Goal: Task Accomplishment & Management: Complete application form

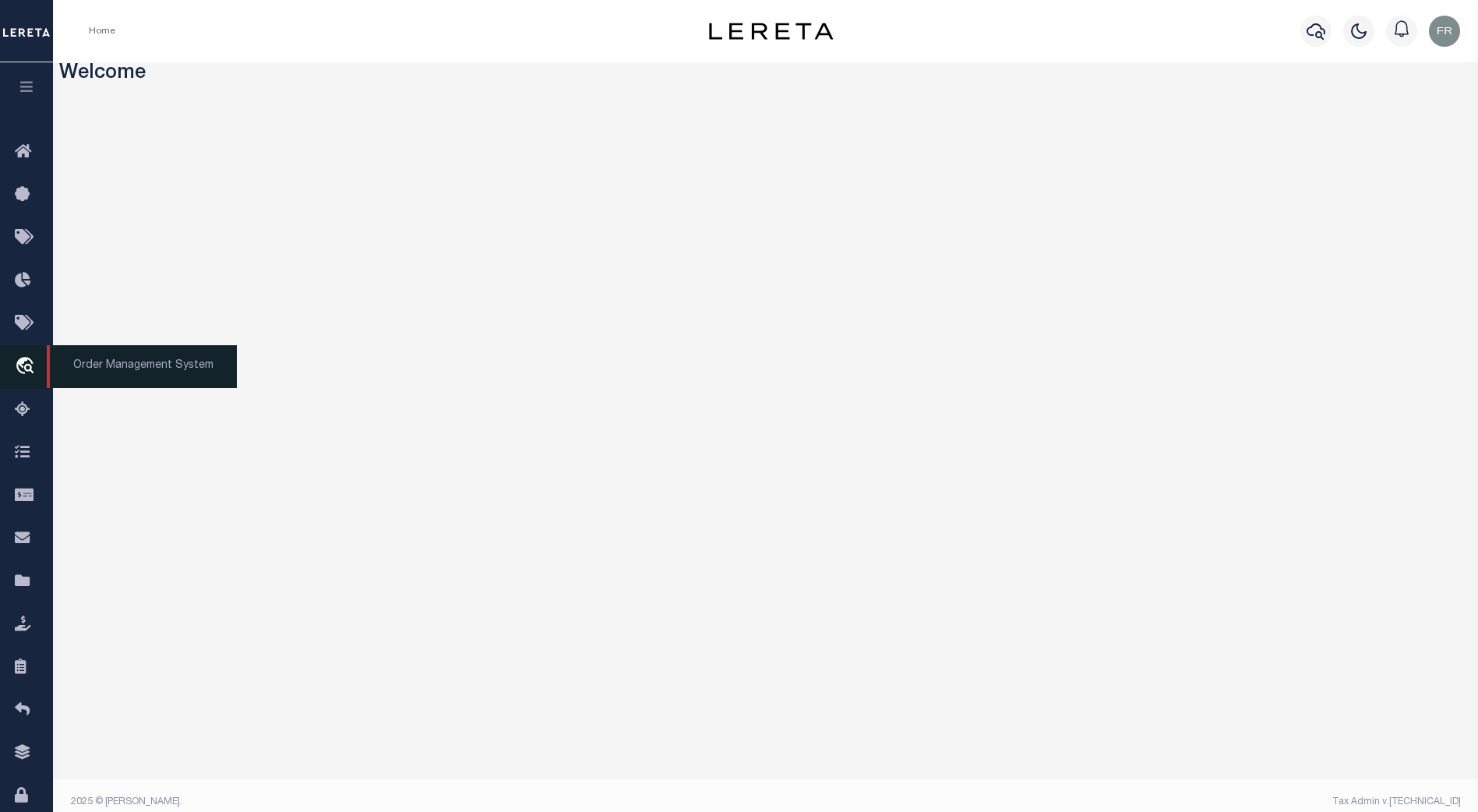
click at [23, 373] on icon "travel_explore" at bounding box center [27, 367] width 25 height 21
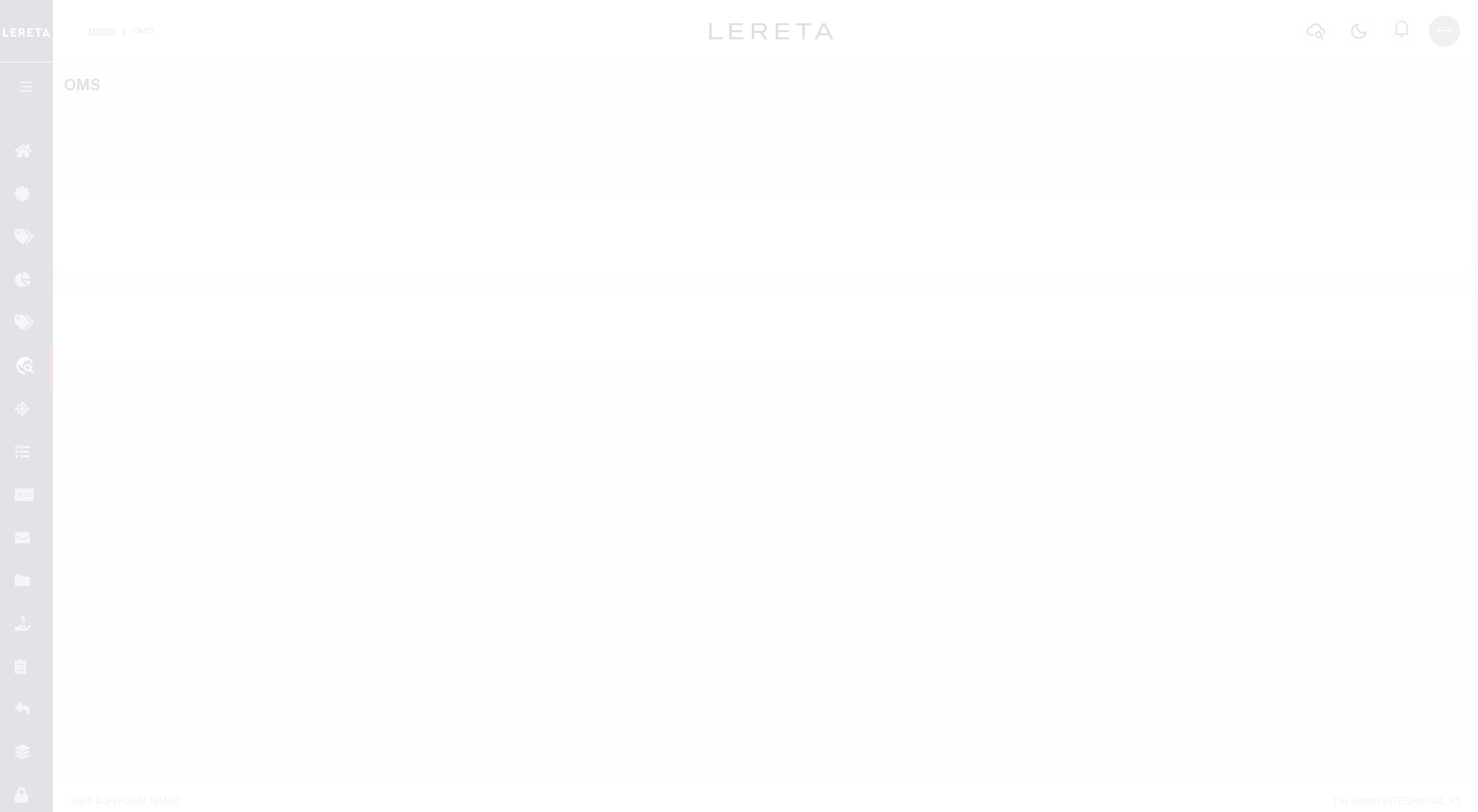
select select "200"
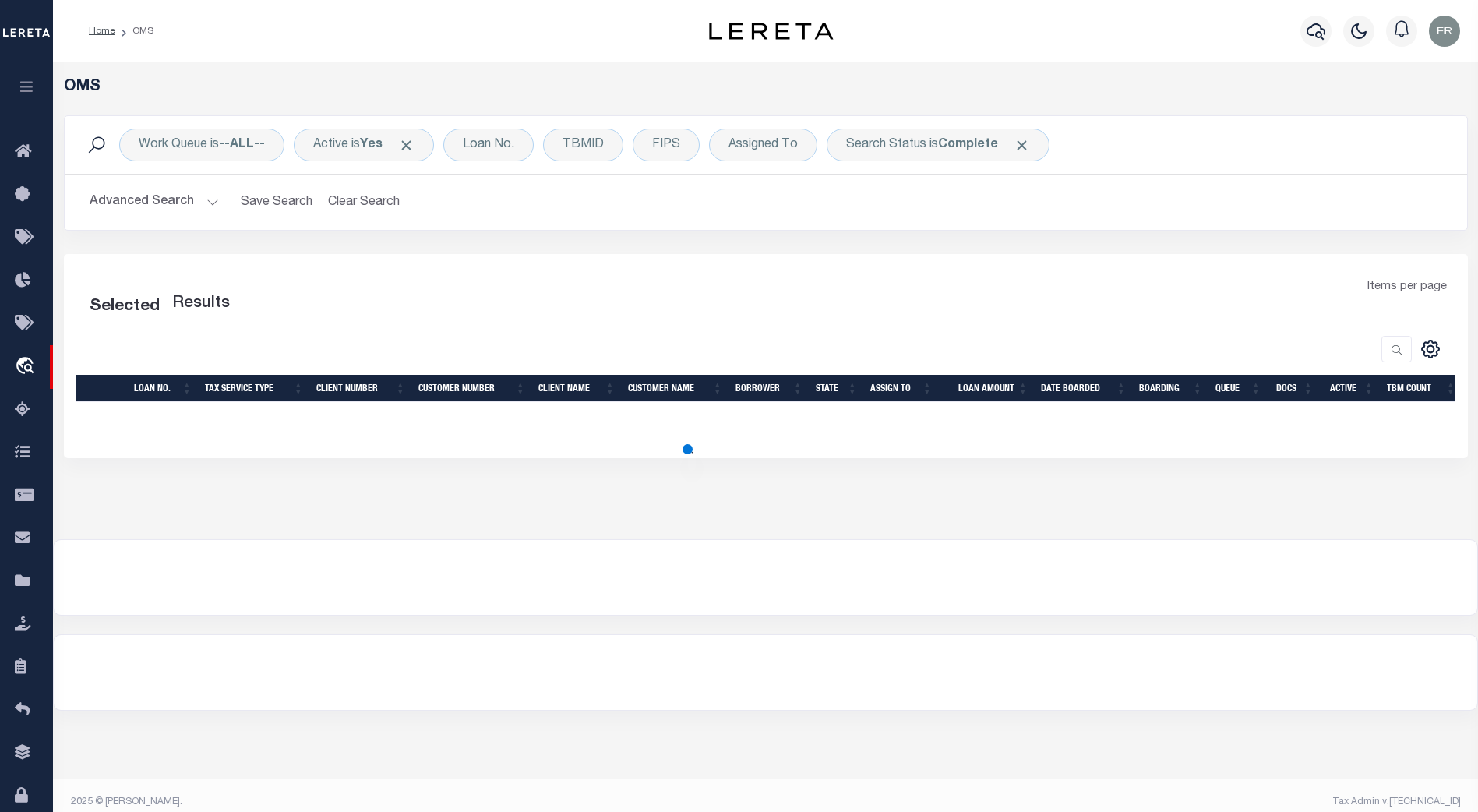
select select "200"
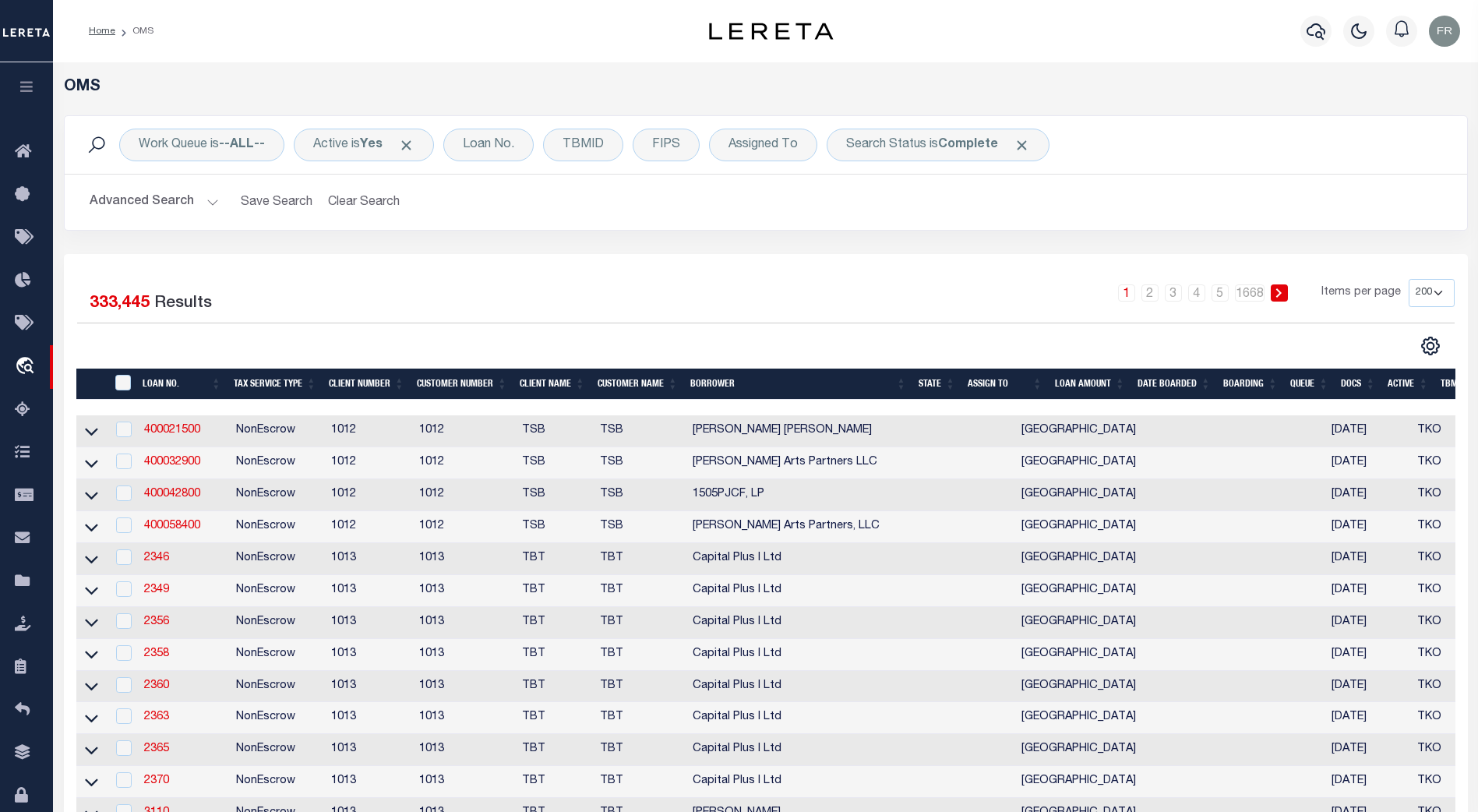
click at [1361, 386] on th "Docs" at bounding box center [1357, 384] width 47 height 32
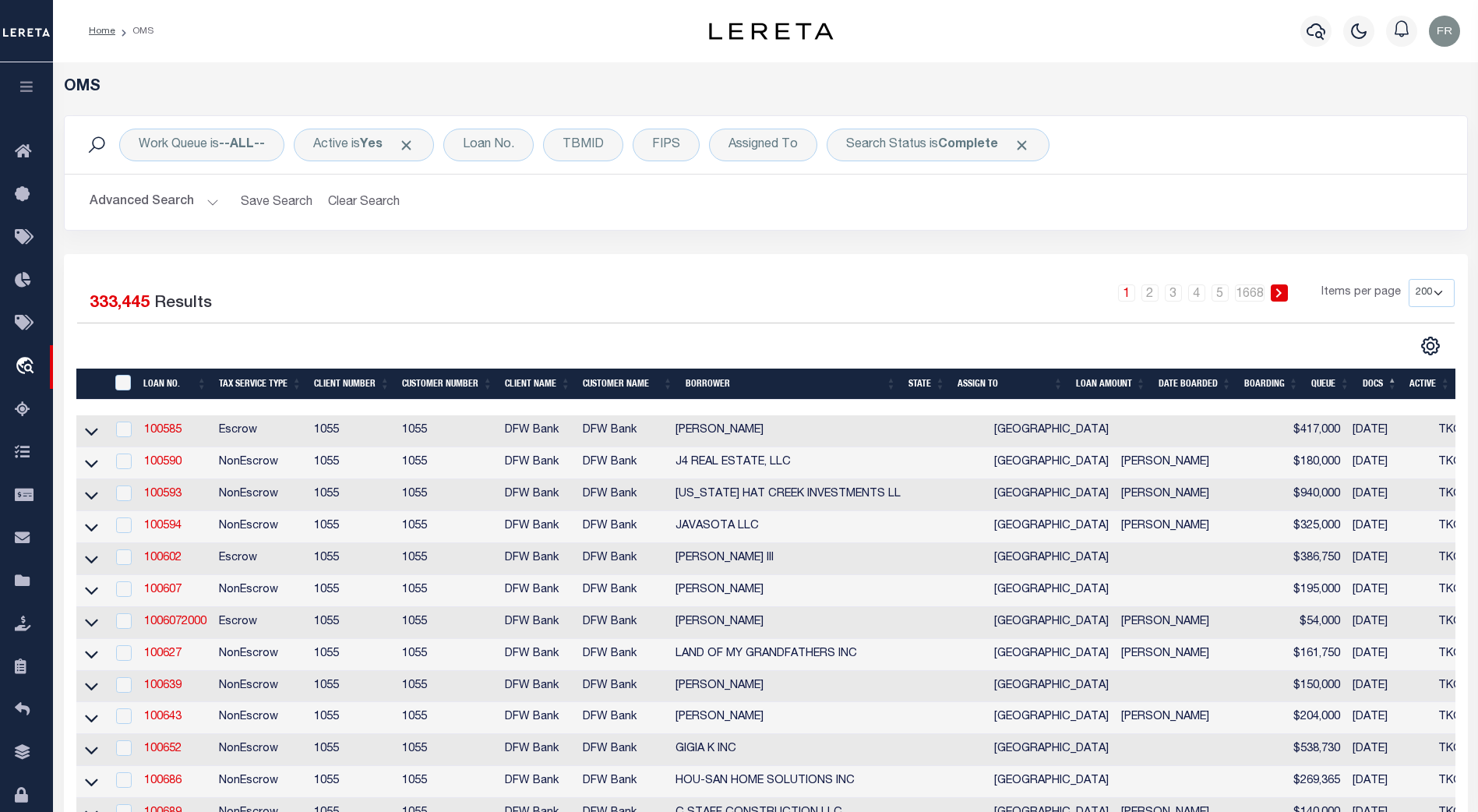
click at [1382, 383] on th "Docs" at bounding box center [1380, 384] width 48 height 32
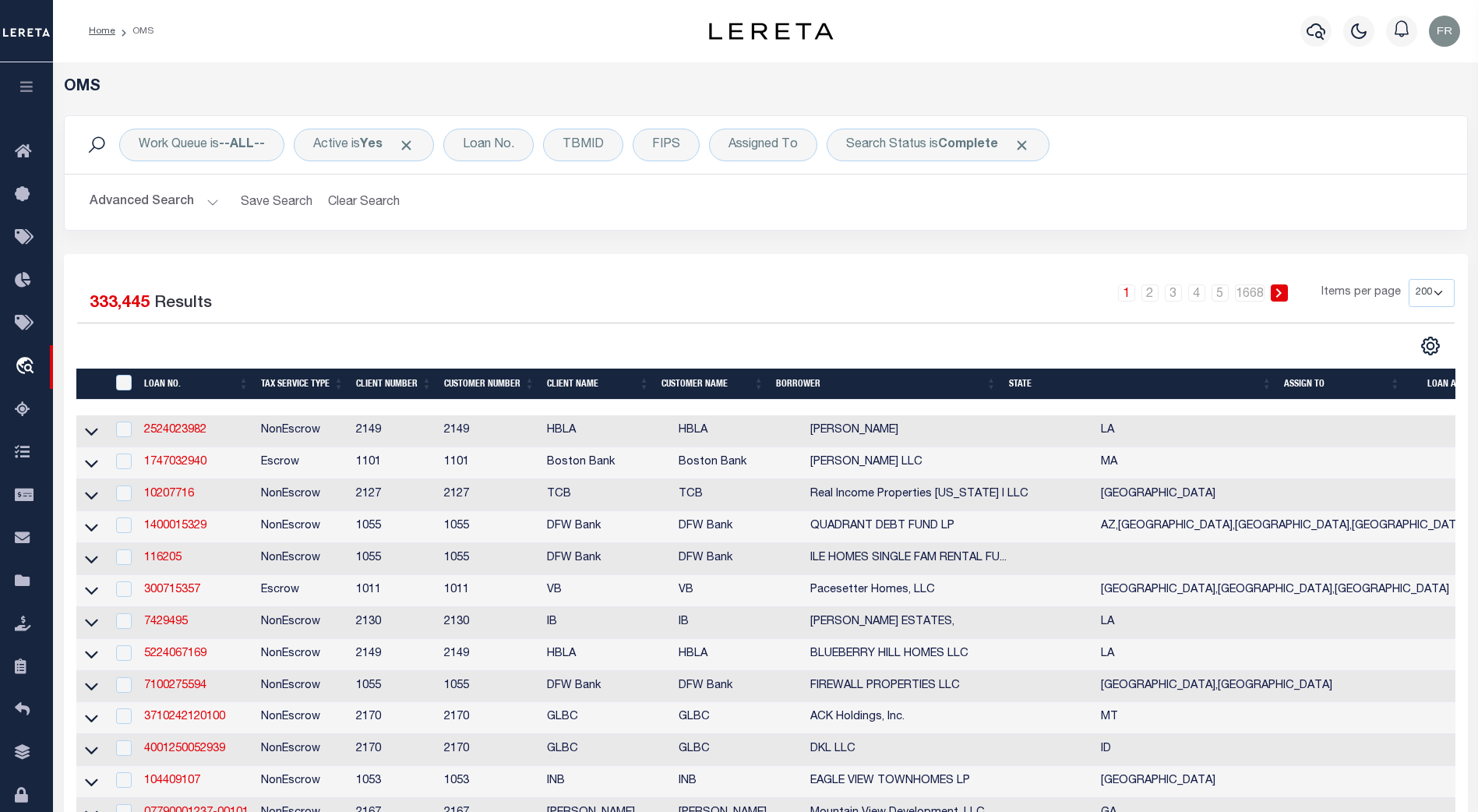
drag, startPoint x: 928, startPoint y: 406, endPoint x: 1170, endPoint y: 407, distance: 242.0
click at [1170, 407] on div at bounding box center [765, 407] width 1379 height 16
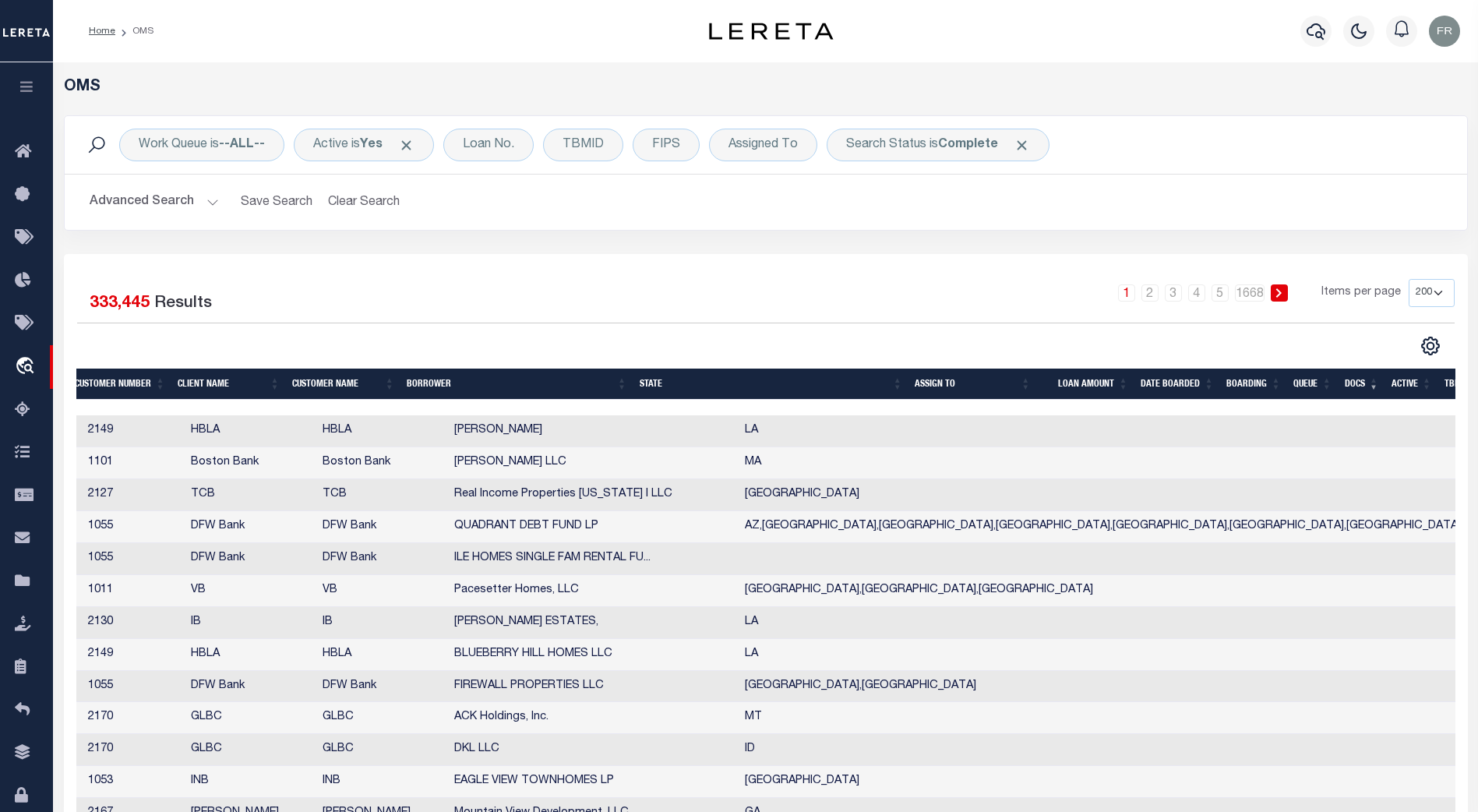
scroll to position [0, 391]
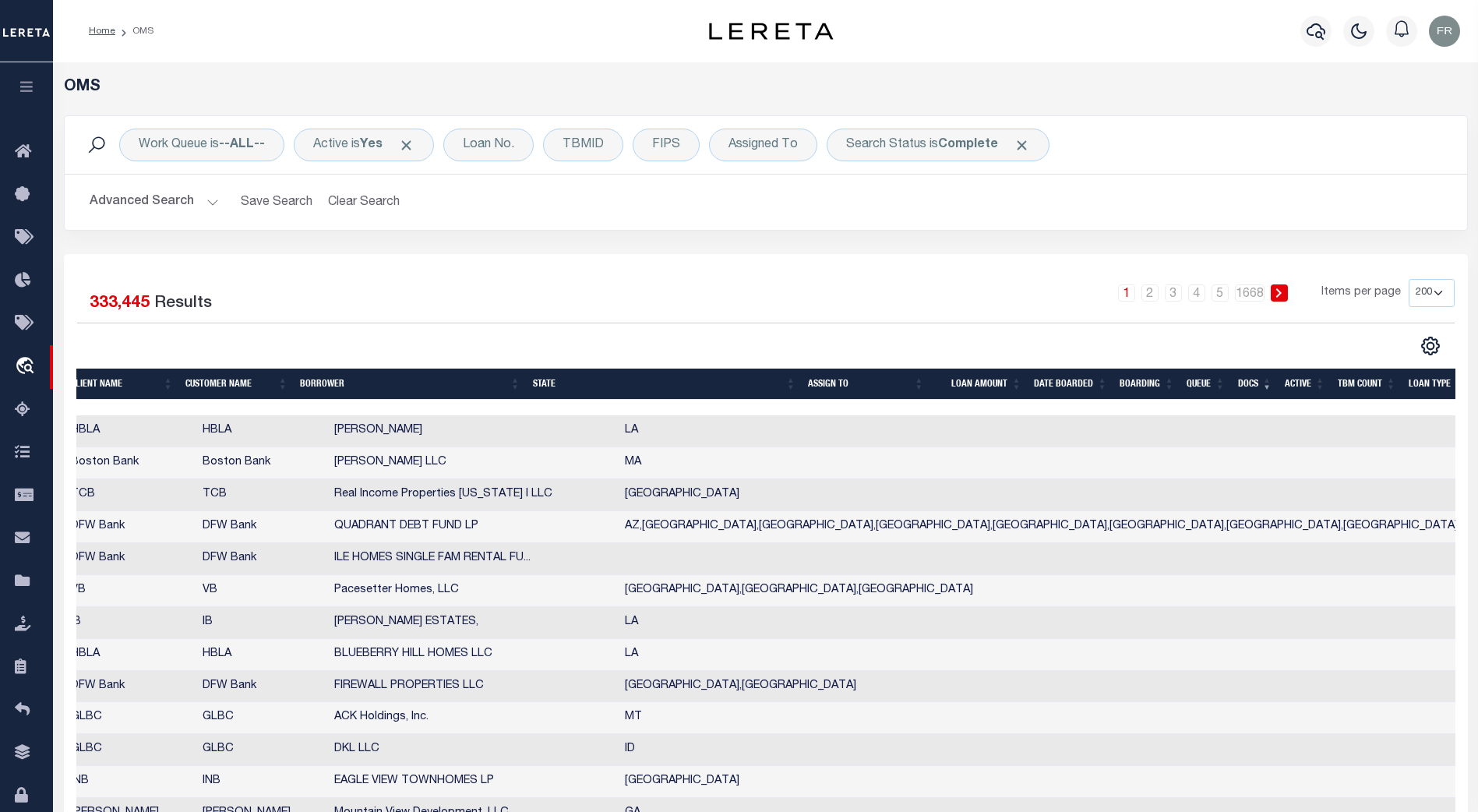
click at [663, 599] on td "[GEOGRAPHIC_DATA],[GEOGRAPHIC_DATA],[GEOGRAPHIC_DATA]" at bounding box center [1400, 590] width 1564 height 32
checkbox input "true"
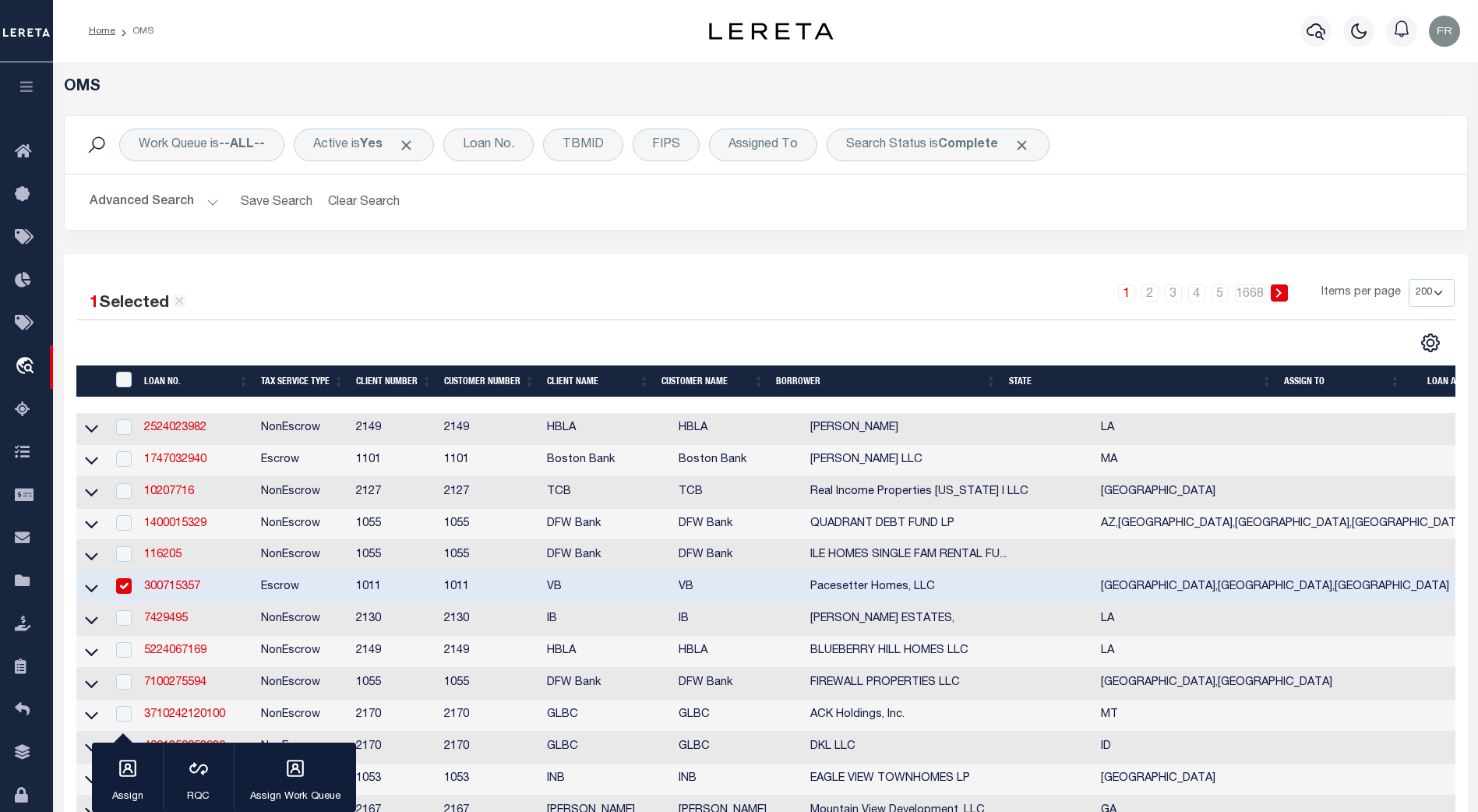
click at [165, 592] on link "300715357" at bounding box center [172, 586] width 56 height 11
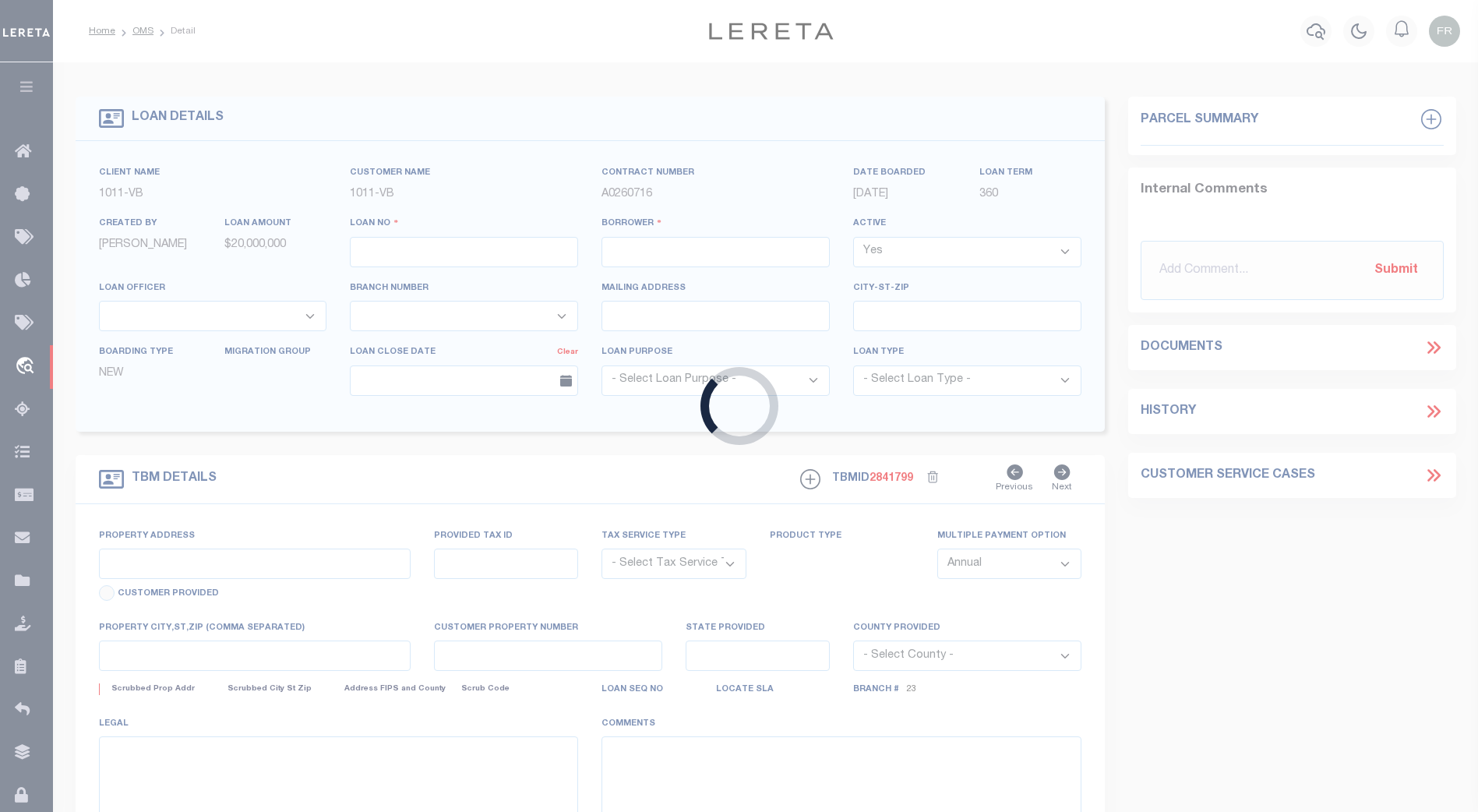
type input "300715357"
type input "Pacesetter Homes, LLC"
select select
select select "NonEscrow"
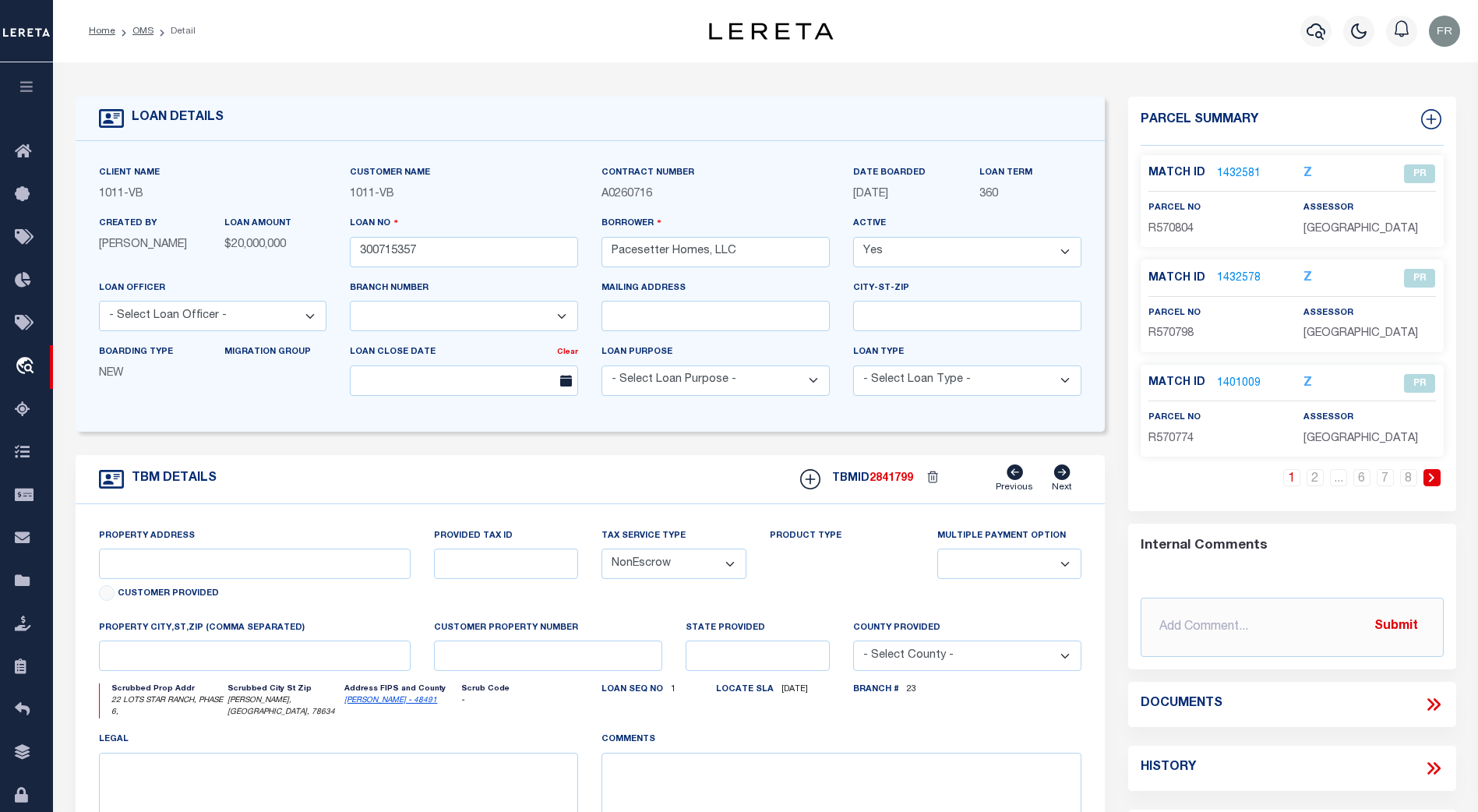
select select "7434"
type input "22 LOTS STAR RANCH, PHASE 6,"
select select
type input "[PERSON_NAME], [GEOGRAPHIC_DATA], 78634"
type input "[GEOGRAPHIC_DATA]"
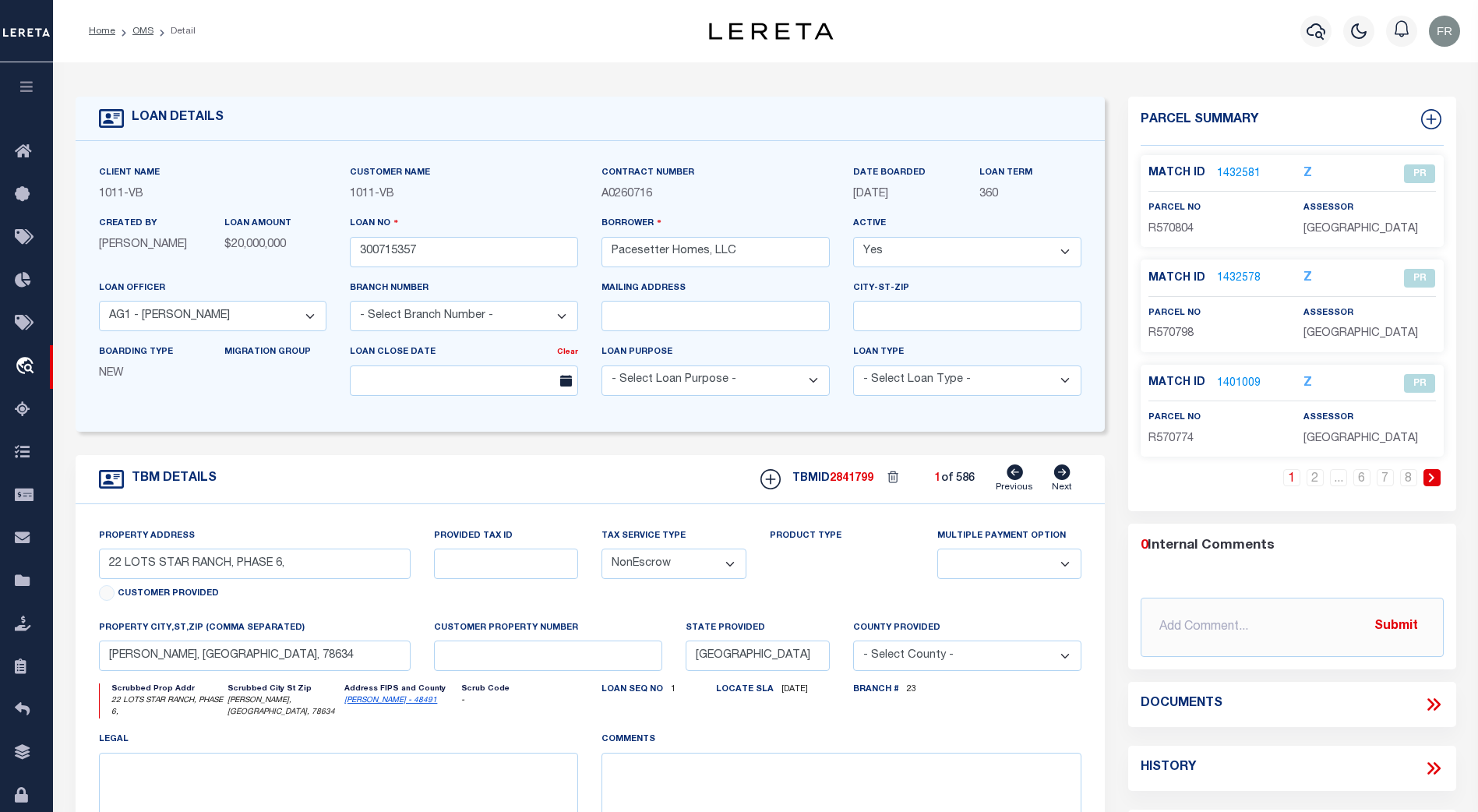
select select "65"
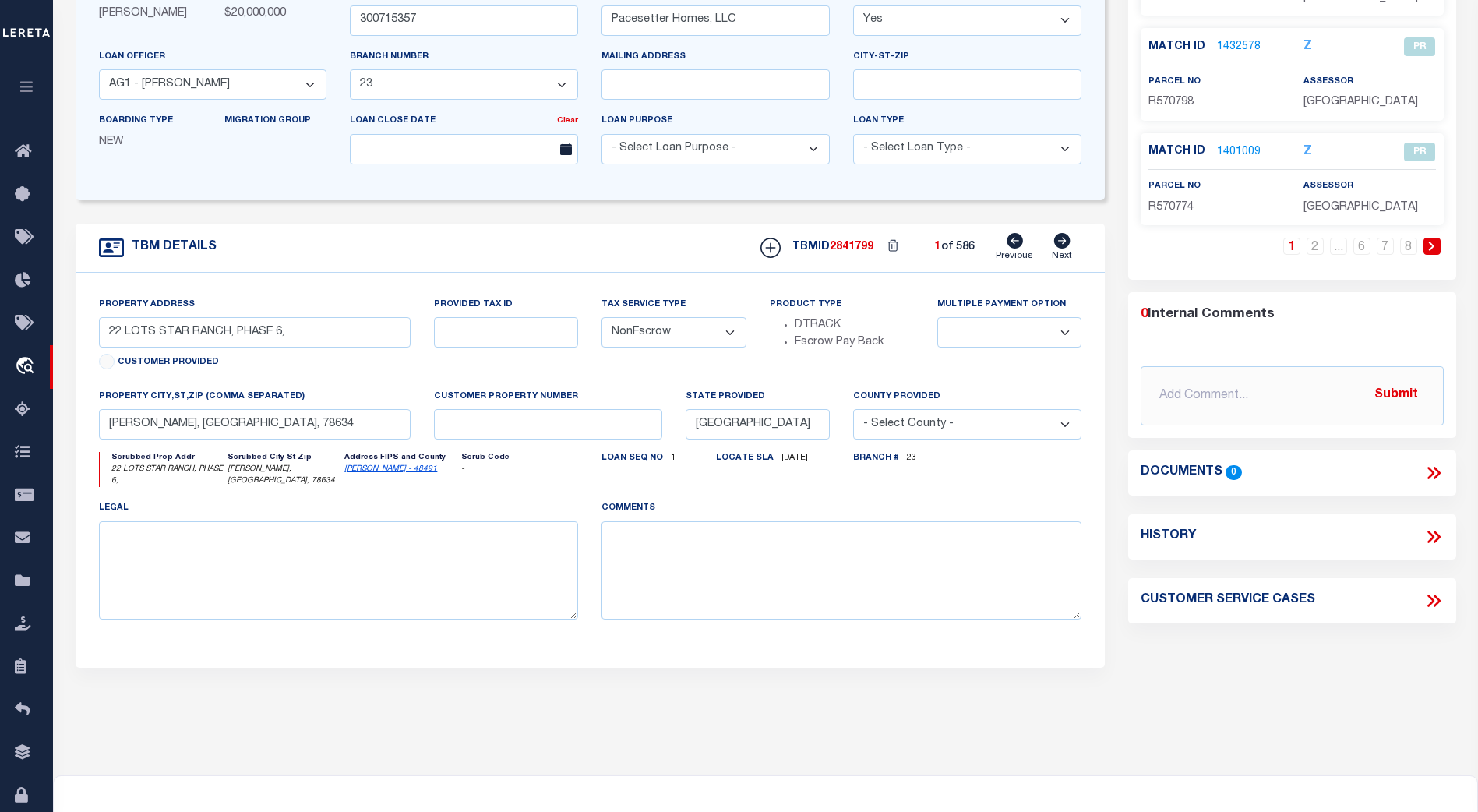
scroll to position [233, 0]
click at [1432, 468] on icon at bounding box center [1433, 471] width 21 height 21
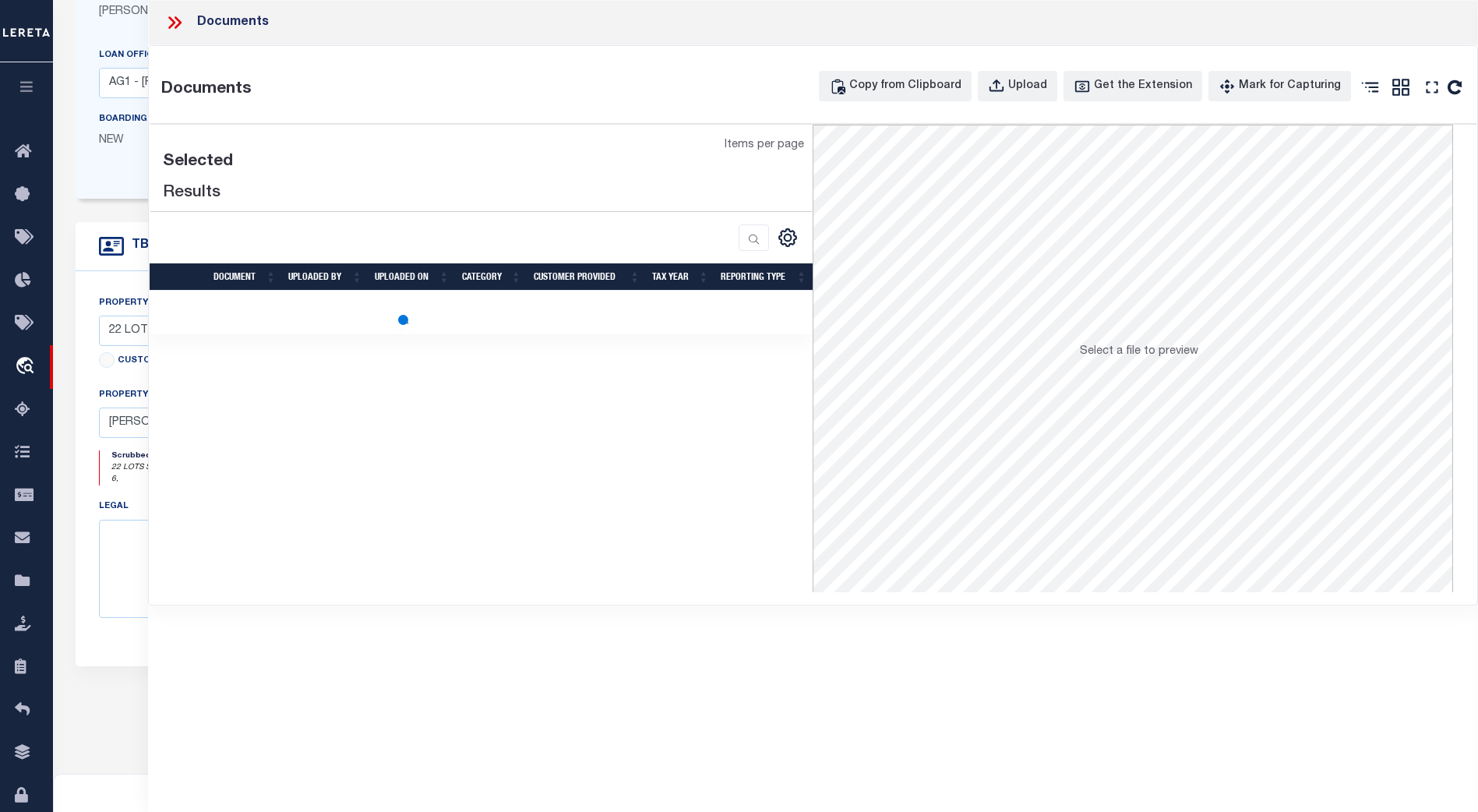
click at [175, 21] on icon at bounding box center [174, 22] width 21 height 21
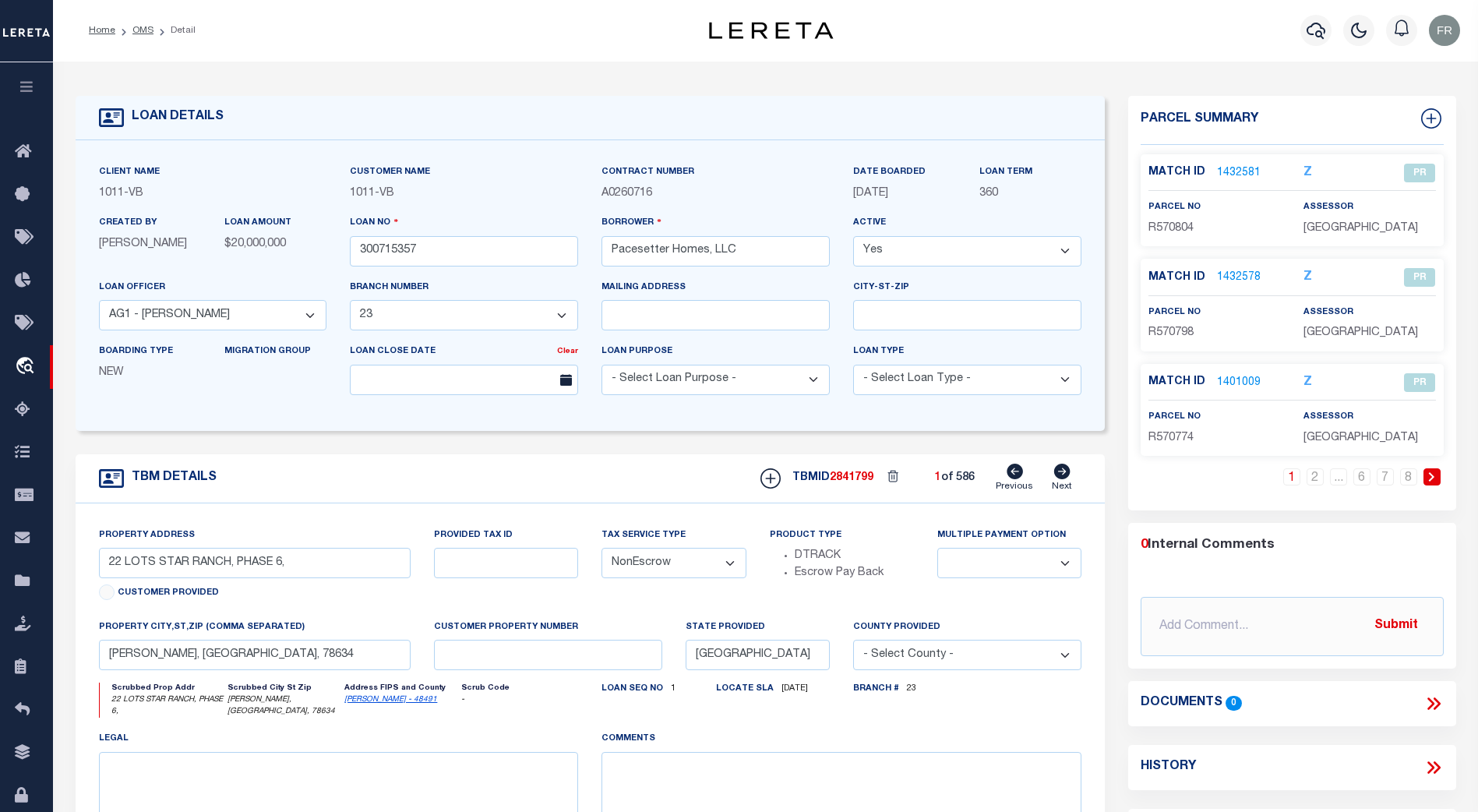
scroll to position [0, 0]
drag, startPoint x: 441, startPoint y: 255, endPoint x: 337, endPoint y: 252, distance: 104.0
click at [337, 252] on div "Client Name 1011 - VB Customer Name 1011 - VB" at bounding box center [590, 286] width 1007 height 244
